Goal: Information Seeking & Learning: Learn about a topic

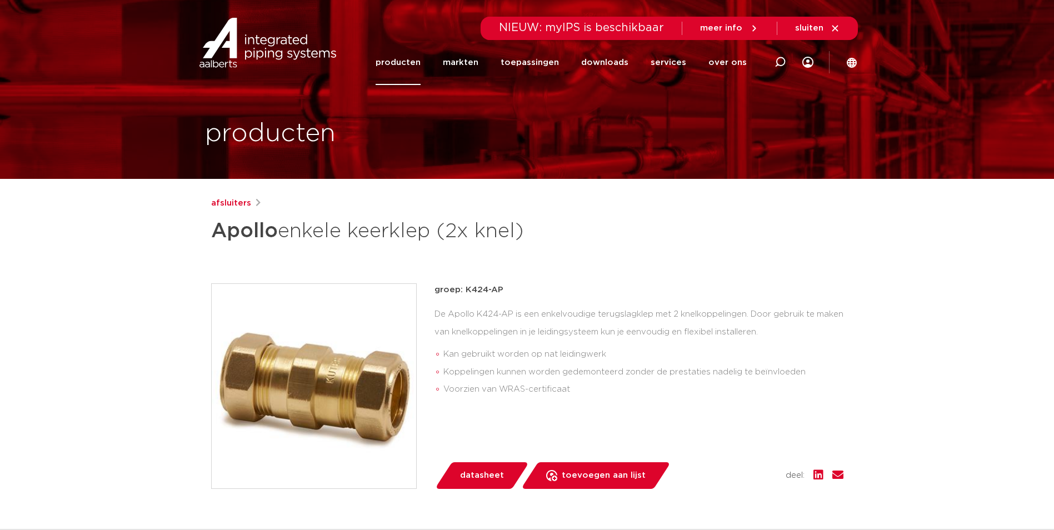
click at [405, 63] on link "producten" at bounding box center [398, 62] width 45 height 45
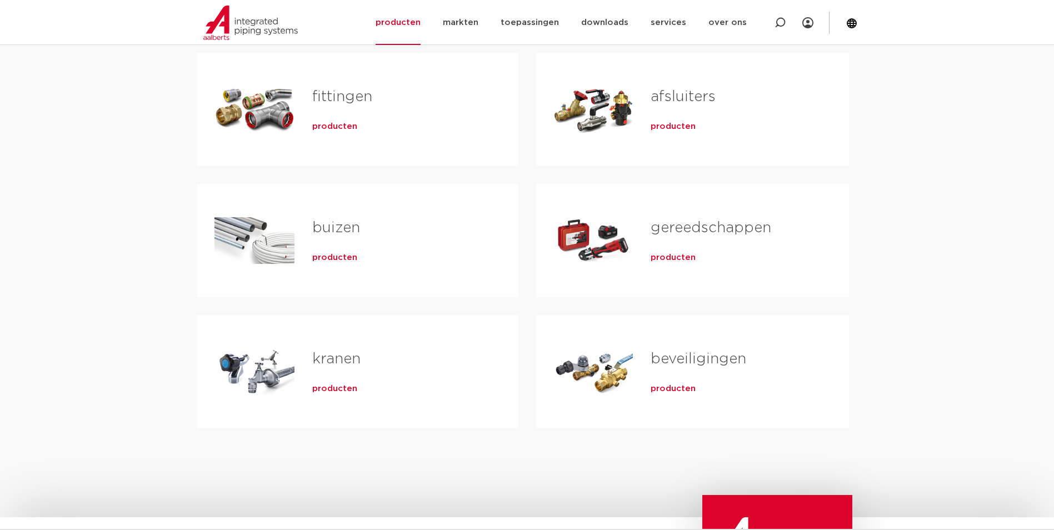
scroll to position [278, 0]
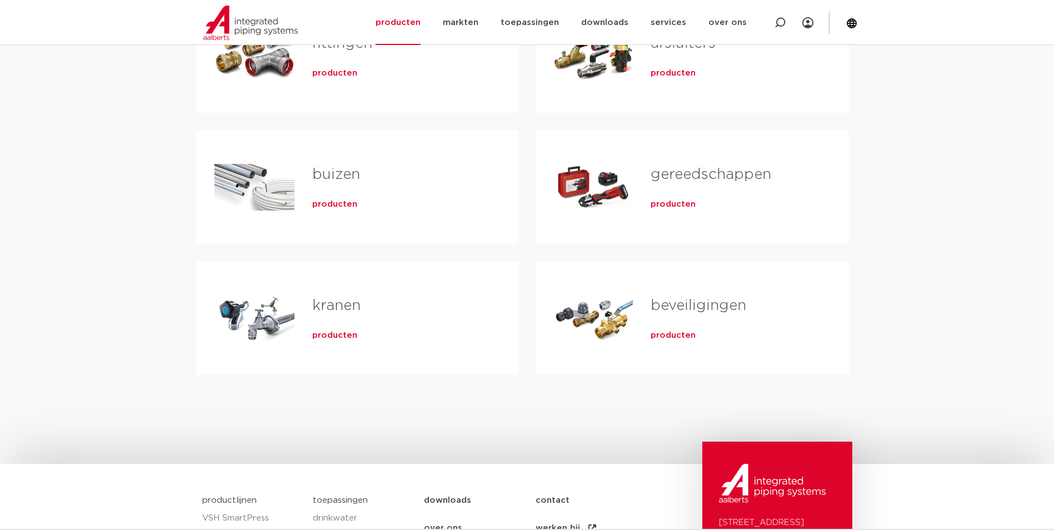
click at [682, 306] on link "beveiligingen" at bounding box center [699, 305] width 96 height 14
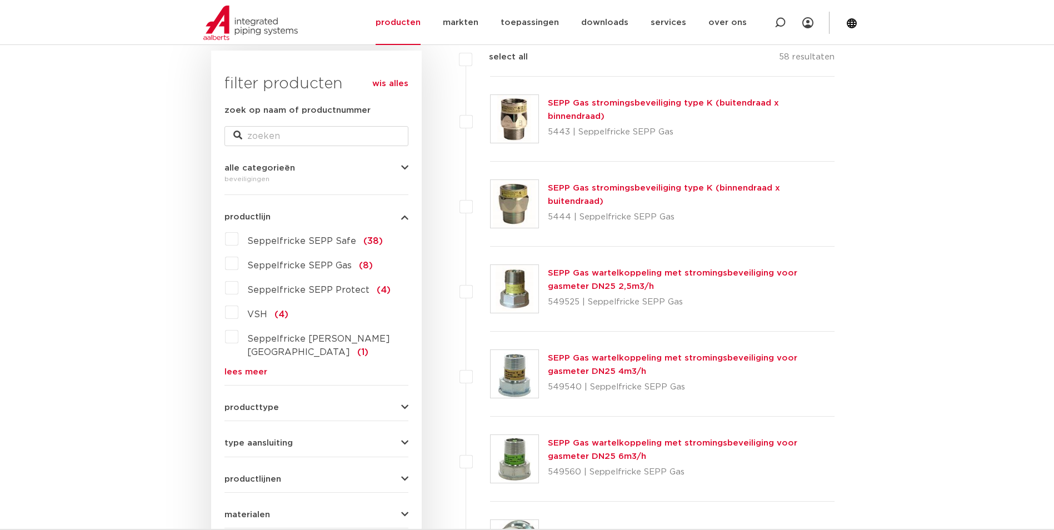
scroll to position [167, 0]
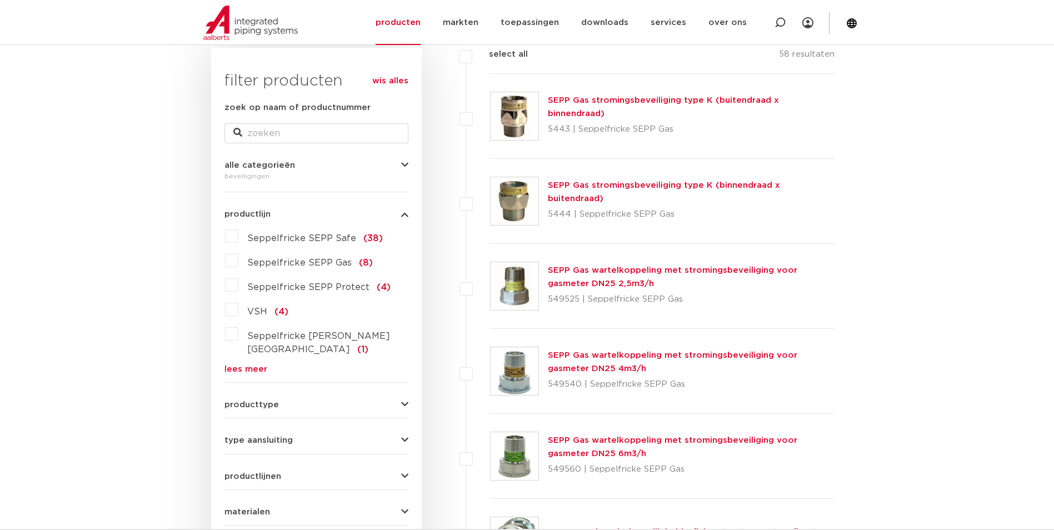
click at [406, 401] on icon "button" at bounding box center [404, 405] width 7 height 8
click at [309, 424] on span "veiligheidsventielen" at bounding box center [291, 428] width 88 height 9
click at [0, 0] on input "veiligheidsventielen (48)" at bounding box center [0, 0] width 0 height 0
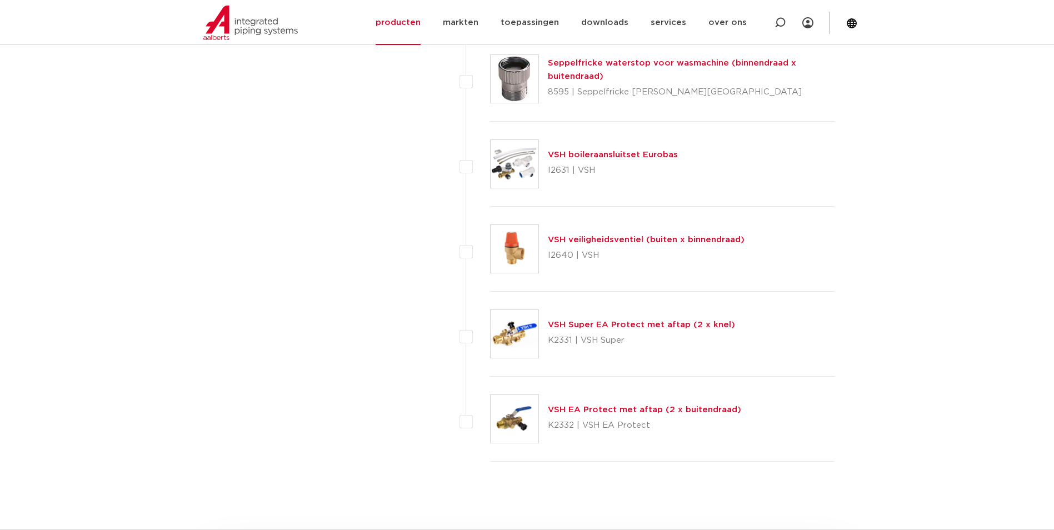
scroll to position [3889, 0]
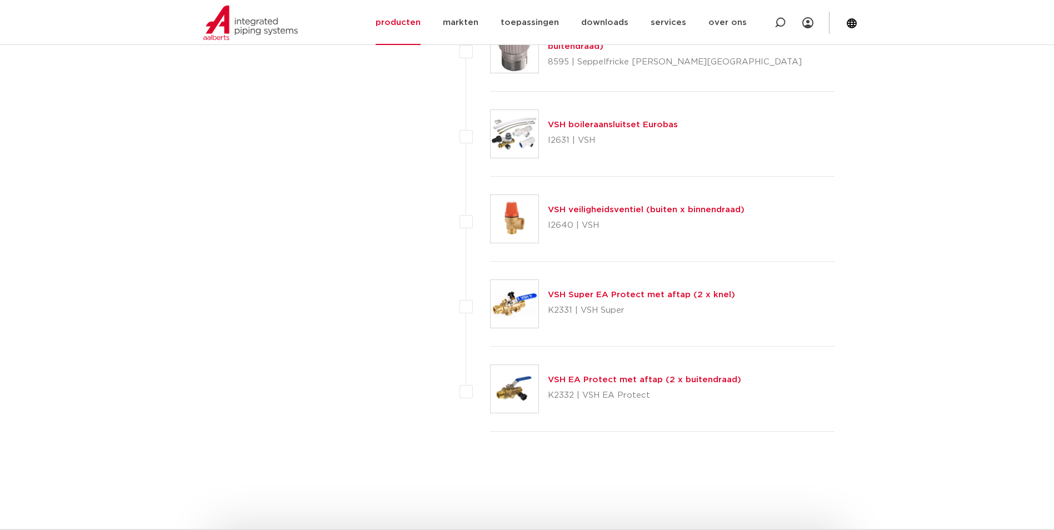
click at [583, 294] on link "VSH Super EA Protect met aftap (2 x knel)" at bounding box center [641, 295] width 187 height 8
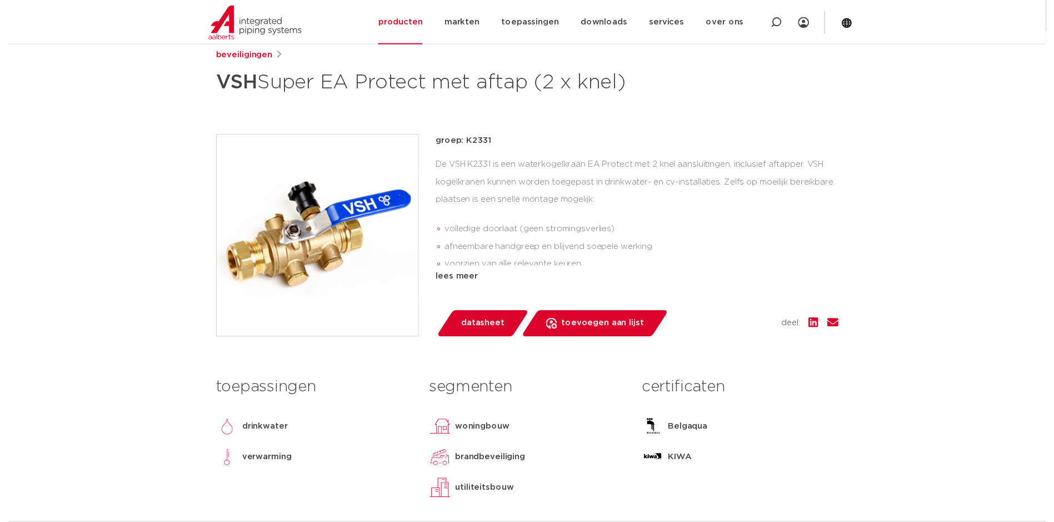
scroll to position [222, 0]
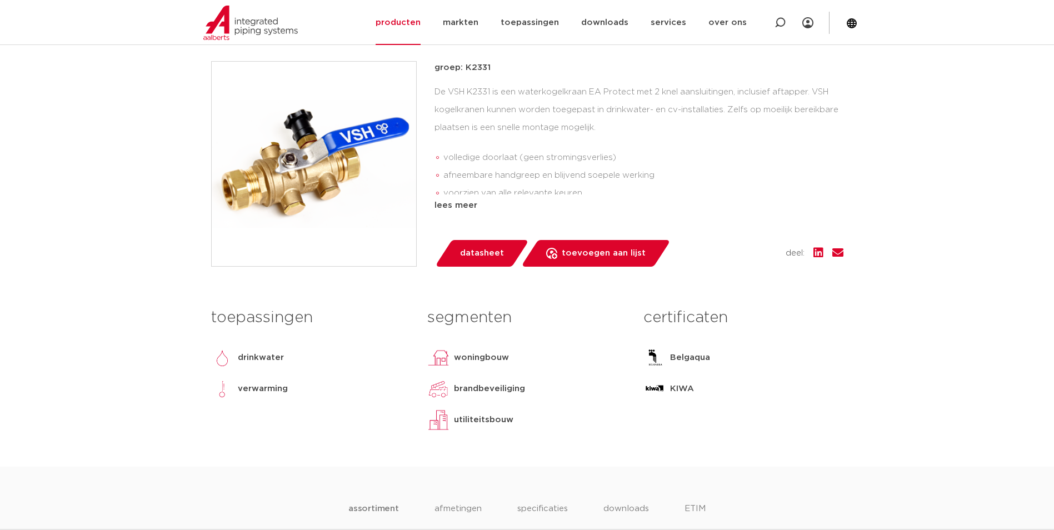
click at [481, 262] on span "datasheet" at bounding box center [482, 253] width 44 height 18
